Goal: Find specific page/section: Find specific page/section

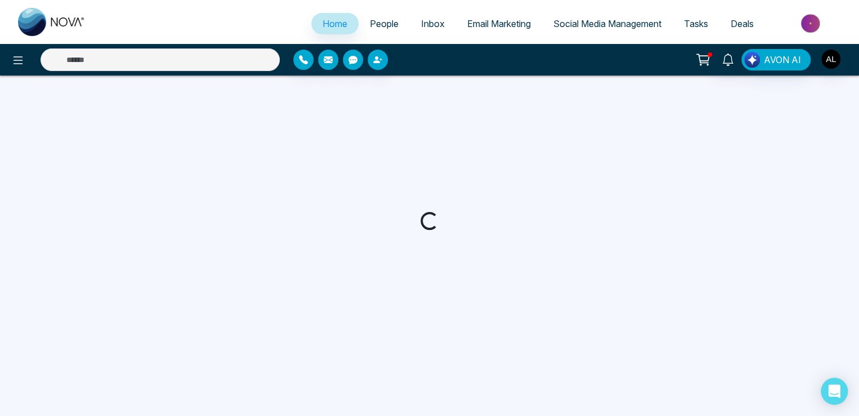
select select "*"
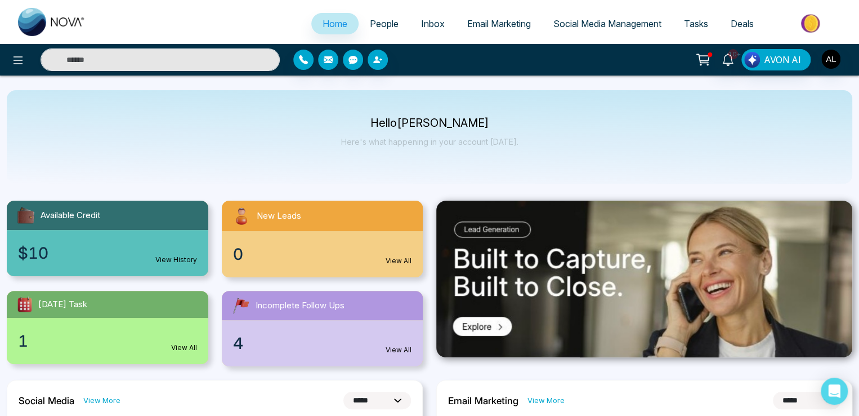
click at [378, 28] on span "People" at bounding box center [384, 23] width 29 height 11
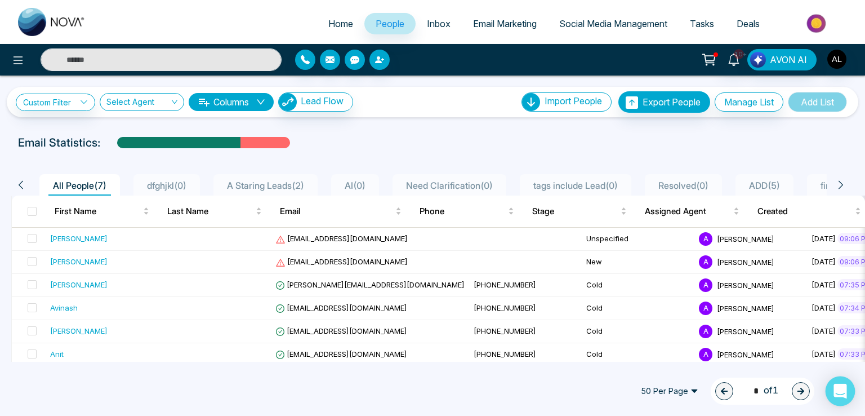
click at [838, 388] on icon "Open Intercom Messenger" at bounding box center [839, 391] width 13 height 15
click at [838, 62] on img "button" at bounding box center [836, 59] width 19 height 19
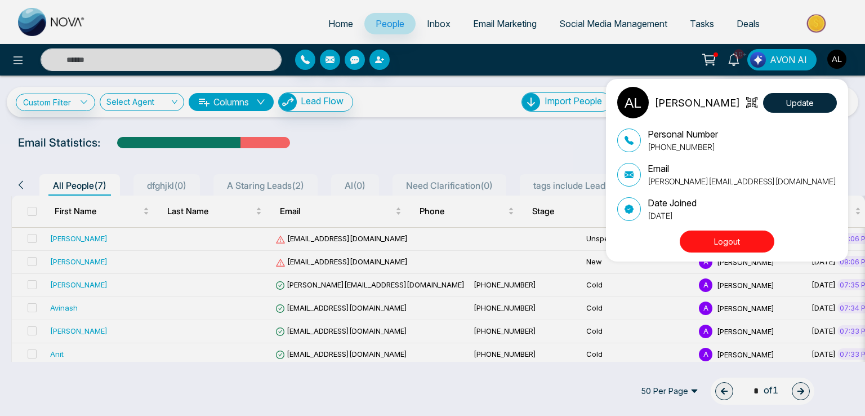
drag, startPoint x: 792, startPoint y: 97, endPoint x: 512, endPoint y: 133, distance: 281.6
click at [512, 133] on div "ADMIN [PERSON_NAME] Update Personal Number [PHONE_NUMBER] Email [PERSON_NAME][E…" at bounding box center [432, 208] width 865 height 416
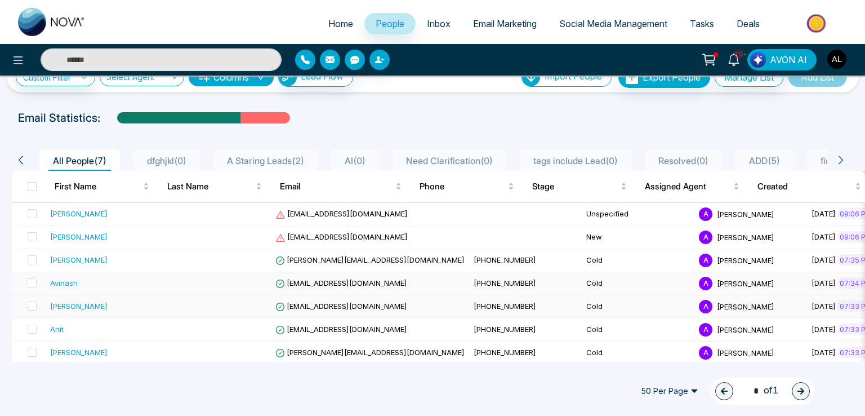
scroll to position [32, 0]
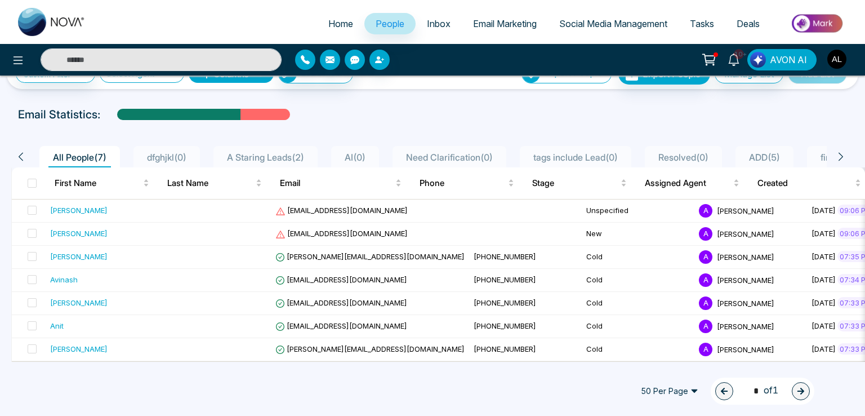
click at [830, 55] on img "button" at bounding box center [836, 59] width 19 height 19
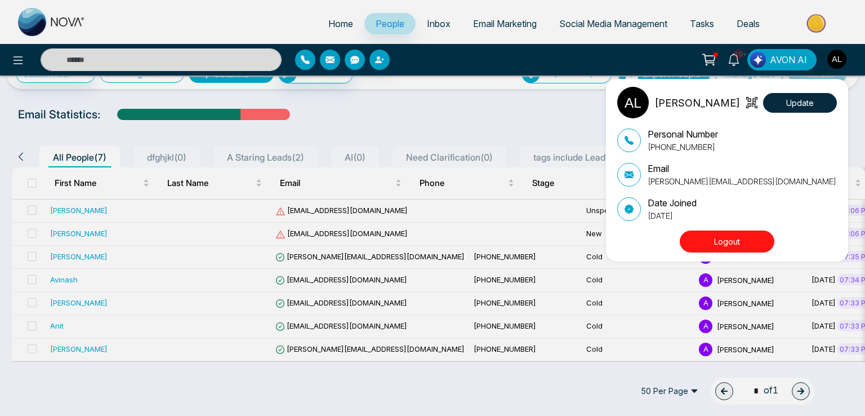
click at [444, 59] on div "ADMIN [PERSON_NAME] Update Personal Number [PHONE_NUMBER] Email [PERSON_NAME][E…" at bounding box center [432, 208] width 865 height 416
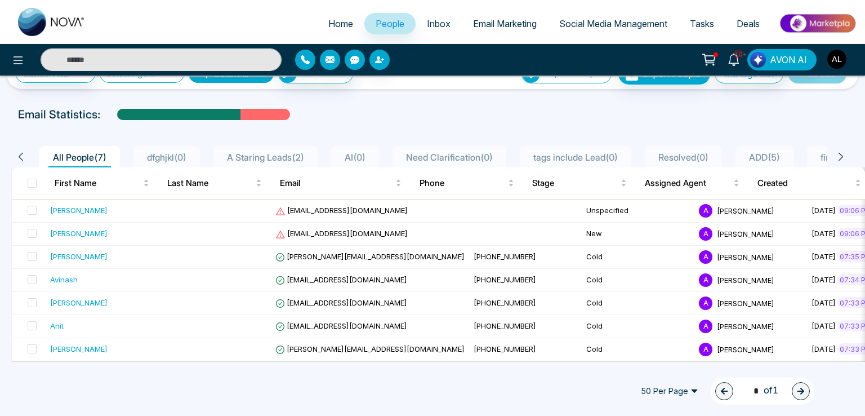
click at [836, 59] on img "button" at bounding box center [836, 59] width 19 height 19
